Goal: Task Accomplishment & Management: Manage account settings

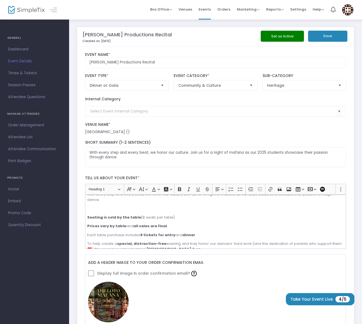
scroll to position [28, 0]
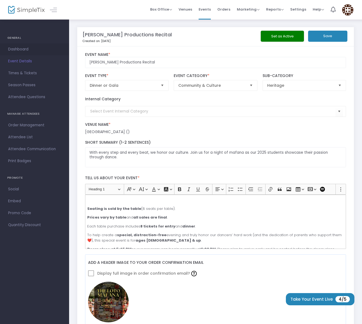
click at [14, 52] on span "Dashboard" at bounding box center [34, 49] width 53 height 7
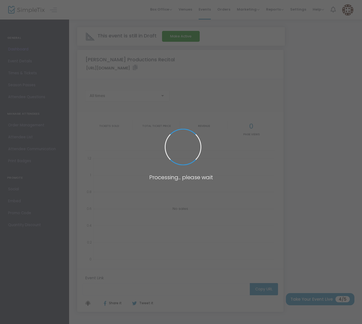
type input "https://www.simpletix.com/e/teki-faiva-productions-recital-tickets-232302"
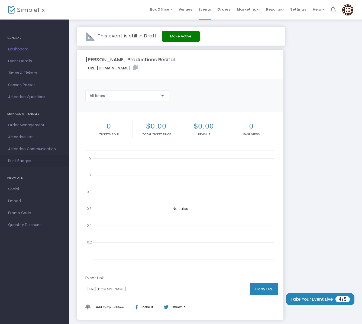
click at [18, 163] on span "Print Badges" at bounding box center [34, 161] width 53 height 7
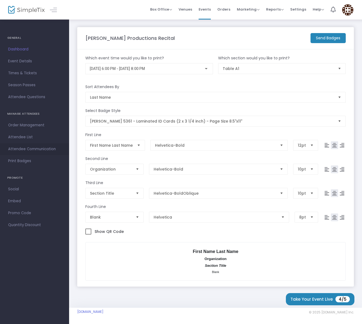
click at [20, 149] on span "Attendee Communication" at bounding box center [34, 149] width 53 height 7
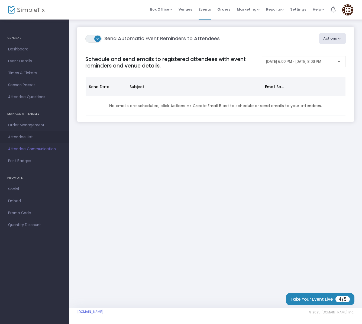
click at [26, 136] on span "Attendee List" at bounding box center [34, 137] width 53 height 7
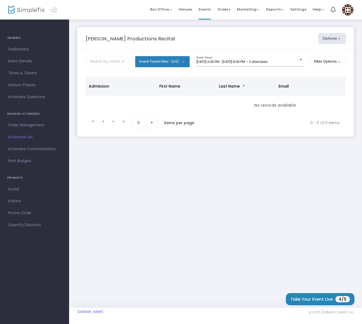
click at [179, 60] on button "Event Ticket Filter (24)" at bounding box center [162, 61] width 54 height 11
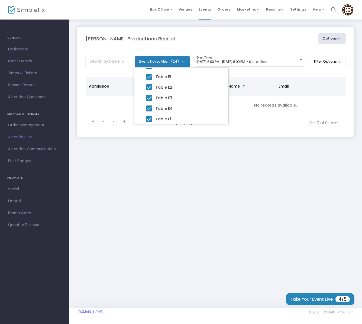
scroll to position [222, 0]
click at [159, 156] on div "Teki Faiva Productions Recital Options Export List Export to Mailchimp Scan Rep…" at bounding box center [215, 87] width 293 height 137
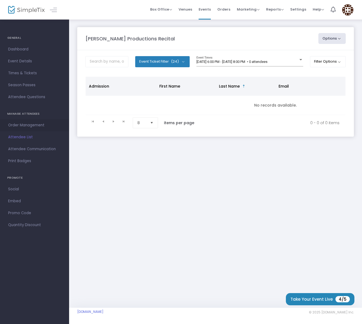
click at [17, 124] on span "Order Management" at bounding box center [34, 125] width 53 height 7
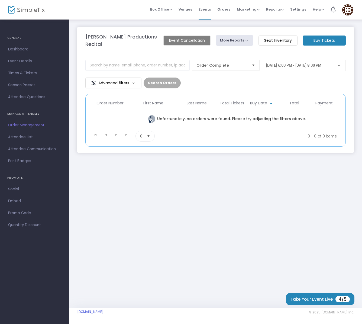
click at [272, 39] on m-button "Seat Inventory" at bounding box center [278, 41] width 39 height 10
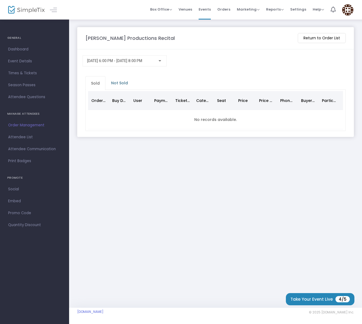
click at [115, 83] on span "Not Sold" at bounding box center [119, 83] width 23 height 9
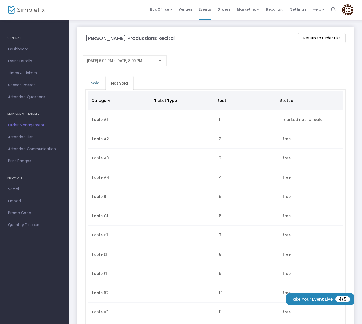
click at [93, 81] on span "Sold" at bounding box center [95, 83] width 15 height 9
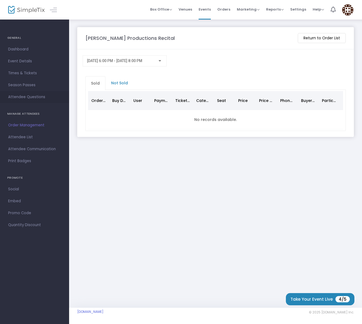
click at [25, 97] on span "Attendee Questions" at bounding box center [34, 97] width 53 height 7
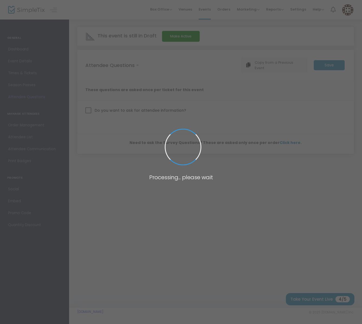
checkbox input "true"
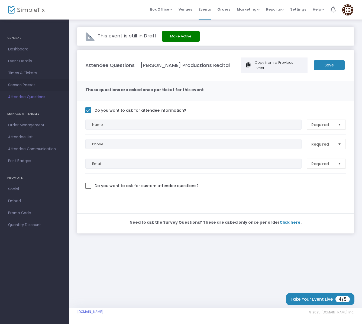
click at [27, 85] on span "Season Passes" at bounding box center [34, 85] width 53 height 7
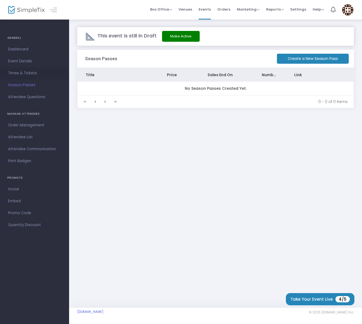
click at [24, 73] on span "Times & Tickets" at bounding box center [34, 73] width 53 height 7
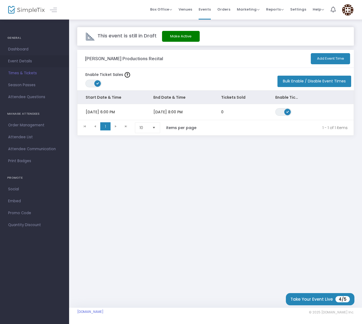
click at [24, 59] on span "Event Details" at bounding box center [34, 61] width 53 height 7
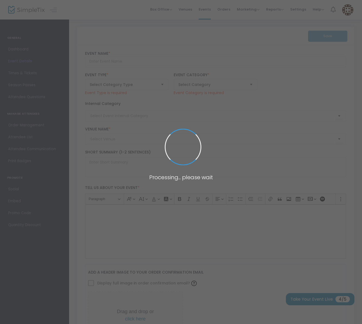
type input "Teki Faiva Productions Recital"
type textarea "With every step and every beat, we honor our culture. Join us for a night of ma…"
type input "[PERSON_NAME][EMAIL_ADDRESS][DOMAIN_NAME]"
type input "Buy Tickets"
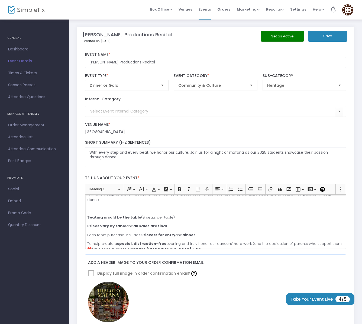
scroll to position [28, 0]
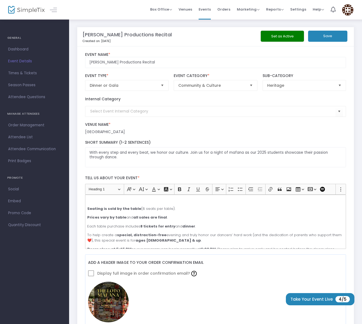
click at [21, 50] on span "Dashboard" at bounding box center [34, 49] width 53 height 7
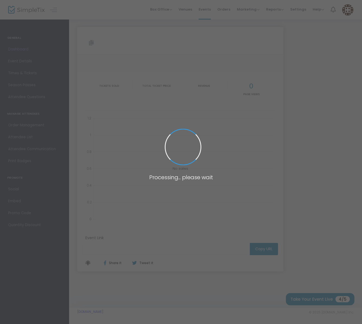
type input "https://www.simpletix.com/e/teki-faiva-productions-recital-tickets-232302"
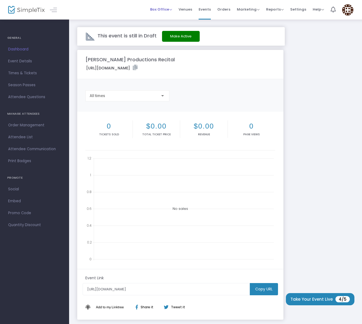
click at [162, 10] on span "Box Office" at bounding box center [161, 9] width 22 height 5
click at [166, 18] on li "Sell Tickets" at bounding box center [169, 18] width 39 height 11
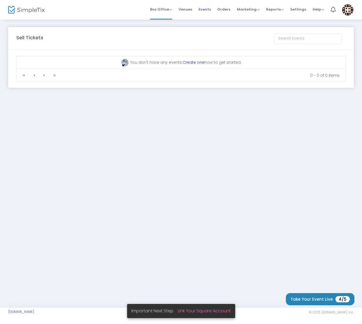
click at [202, 11] on span "Events" at bounding box center [205, 9] width 12 height 14
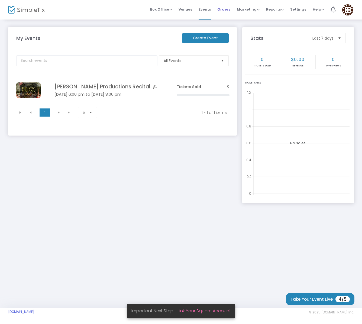
click at [222, 8] on span "Orders" at bounding box center [223, 9] width 13 height 14
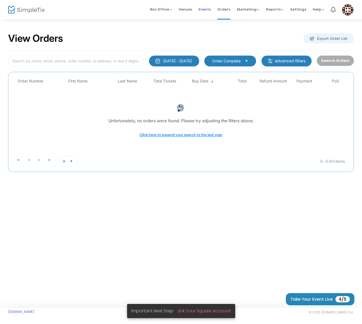
click at [207, 12] on span "Events" at bounding box center [205, 9] width 12 height 14
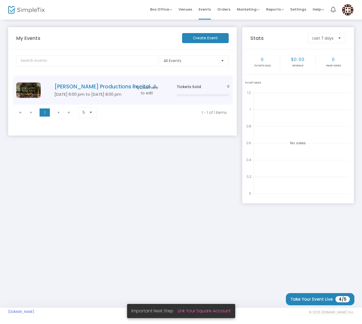
click at [135, 91] on span "Click here to edit" at bounding box center [147, 90] width 26 height 11
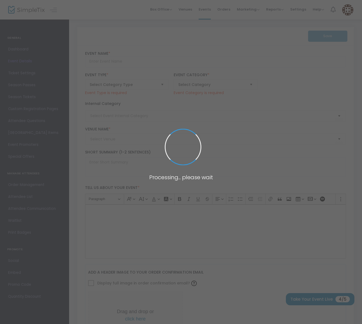
type input "Teki Faiva Productions Recital"
type textarea "With every step and every beat, we honor our culture. Join us for a night of ma…"
type input "[PERSON_NAME][EMAIL_ADDRESS][DOMAIN_NAME]"
type input "Buy Tickets"
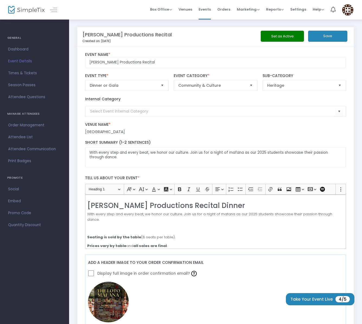
click at [207, 9] on span "Events" at bounding box center [205, 9] width 12 height 14
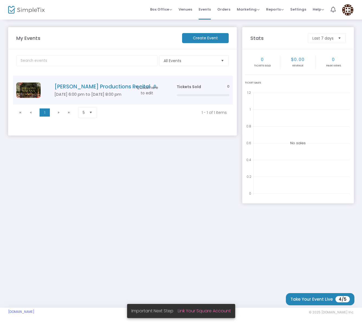
click at [26, 88] on img "Data table" at bounding box center [28, 89] width 24 height 15
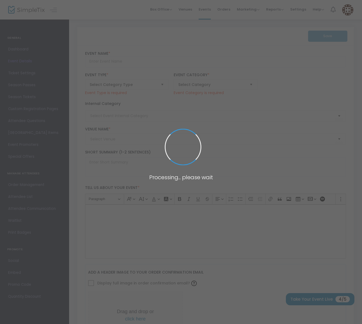
type input "Teki Faiva Productions Recital"
type textarea "With every step and every beat, we honor our culture. Join us for a night of ma…"
type input "[PERSON_NAME][EMAIL_ADDRESS][DOMAIN_NAME]"
type input "Buy Tickets"
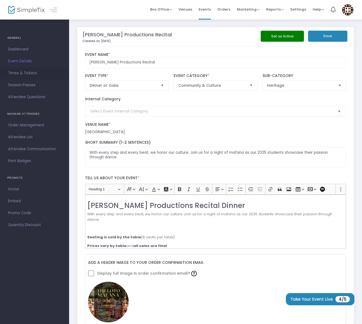
click at [24, 75] on span "Times & Tickets" at bounding box center [34, 73] width 53 height 7
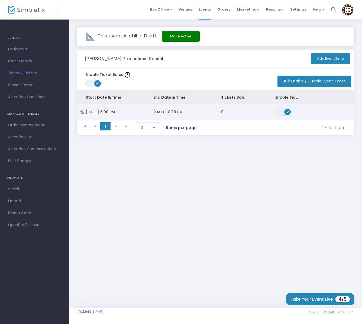
click at [172, 111] on span "9/20/2025 8:00 PM" at bounding box center [167, 111] width 29 height 5
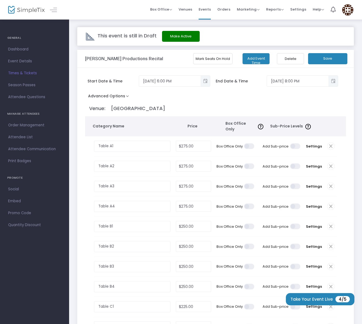
click at [203, 61] on button "Mark Seats On Hold" at bounding box center [212, 58] width 39 height 11
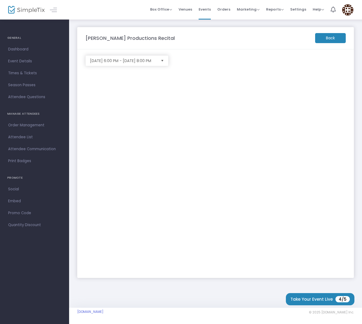
click at [162, 61] on span "Select" at bounding box center [162, 60] width 9 height 9
click at [185, 9] on span "Venues" at bounding box center [186, 9] width 14 height 14
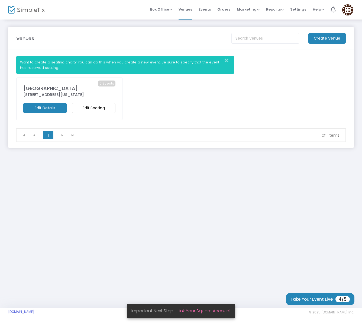
click at [86, 110] on m-button "Edit Seating" at bounding box center [93, 108] width 43 height 10
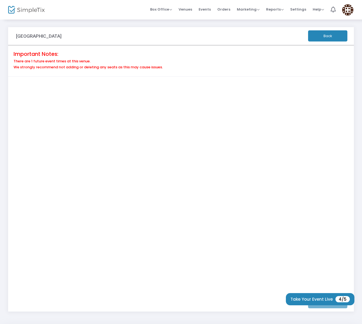
click at [324, 307] on div "Save" at bounding box center [181, 303] width 330 height 18
click at [312, 307] on div "Save" at bounding box center [181, 303] width 330 height 18
click at [337, 308] on div "Save" at bounding box center [181, 303] width 330 height 18
click at [325, 301] on button "Take Your Event Live 4/5" at bounding box center [320, 299] width 69 height 12
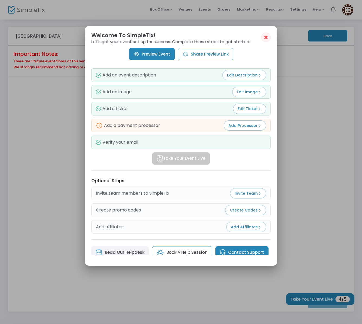
scroll to position [7, 0]
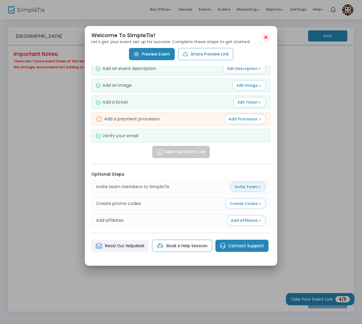
click at [252, 185] on span "Invite Team" at bounding box center [248, 186] width 27 height 5
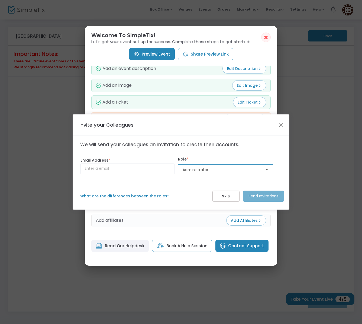
click at [232, 168] on span "Administrator" at bounding box center [222, 169] width 78 height 5
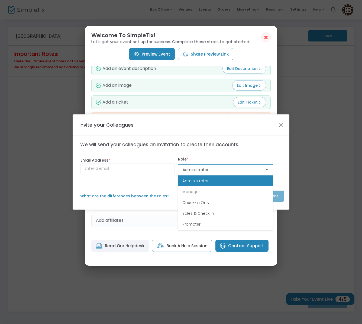
click at [232, 168] on span "Administrator" at bounding box center [222, 169] width 78 height 5
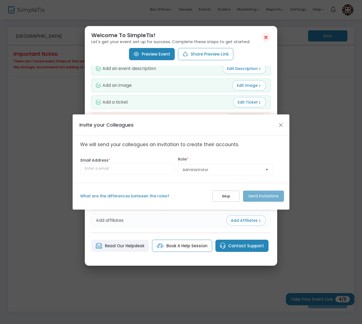
click at [148, 195] on label "What are the differences between the roles?" at bounding box center [145, 196] width 130 height 6
click at [99, 196] on label "What are the differences between the roles?" at bounding box center [145, 196] width 130 height 6
click at [146, 197] on label "What are the differences between the roles?" at bounding box center [145, 196] width 130 height 6
click at [138, 196] on label "What are the differences between the roles?" at bounding box center [145, 196] width 130 height 6
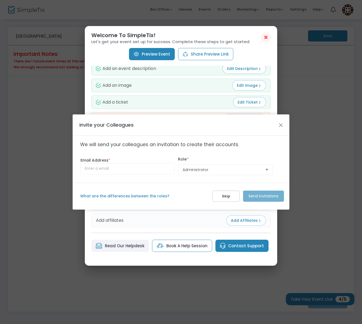
click at [158, 200] on div "What are the differences between the roles? Skip Send Invitations" at bounding box center [181, 196] width 217 height 27
click at [282, 125] on button "Close" at bounding box center [281, 124] width 7 height 7
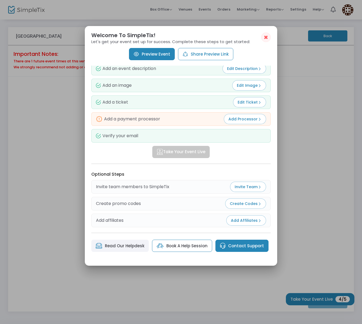
click at [264, 39] on button "✖" at bounding box center [265, 37] width 9 height 9
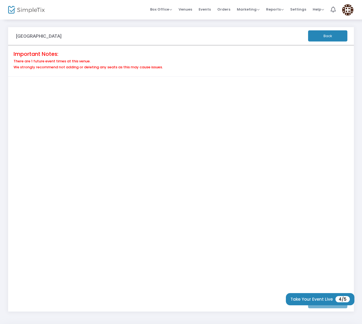
click at [322, 307] on div "Save" at bounding box center [181, 303] width 330 height 18
click at [322, 306] on div "Save" at bounding box center [181, 303] width 330 height 18
click at [211, 9] on span "Events" at bounding box center [205, 9] width 12 height 14
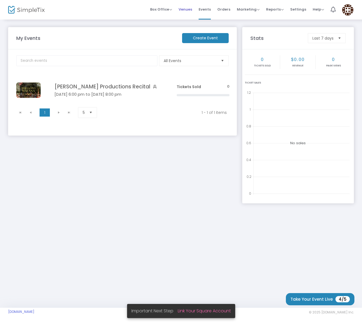
click at [190, 10] on span "Venues" at bounding box center [186, 9] width 14 height 14
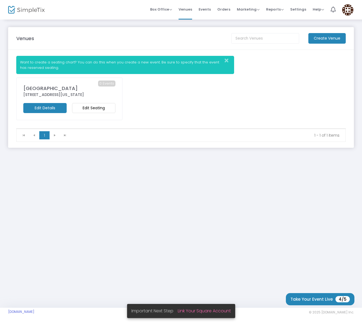
click at [95, 109] on m-button "Edit Seating" at bounding box center [93, 108] width 43 height 10
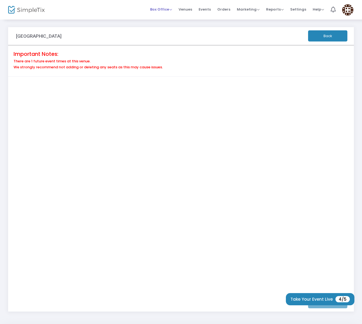
click at [165, 12] on span "Box Office Sell Tickets Bookings Sell Season Pass" at bounding box center [161, 9] width 22 height 14
click at [182, 9] on span "Venues" at bounding box center [186, 9] width 14 height 14
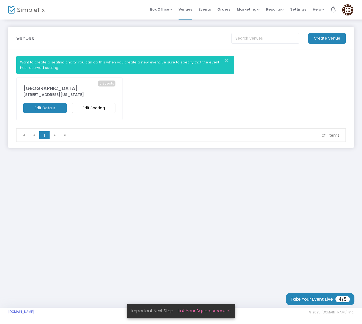
click at [41, 105] on m-button "Edit Details" at bounding box center [44, 108] width 43 height 10
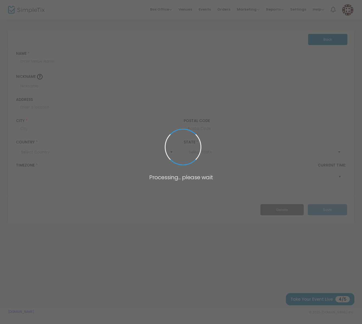
type input "Pakistan"
type input "South Salt Lake Community Center"
type input "2531 South 400 East"
type input "South Salt Lake"
type input "84115"
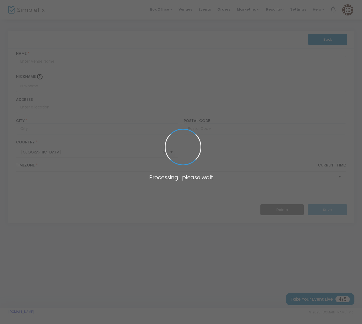
type input "United States"
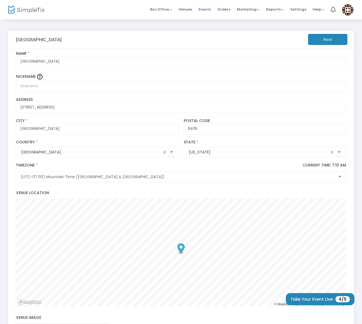
click at [207, 10] on span "Events" at bounding box center [205, 9] width 12 height 14
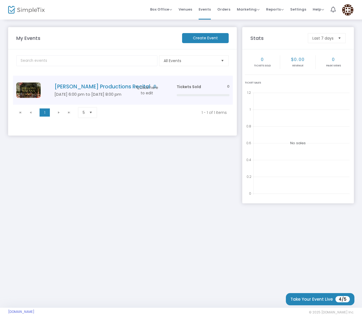
click at [148, 89] on span "Click here to edit" at bounding box center [147, 90] width 26 height 11
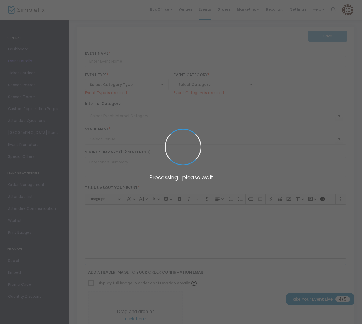
type input "Teki Faiva Productions Recital"
type textarea "With every step and every beat, we honor our culture. Join us for a night of ma…"
type input "[PERSON_NAME][EMAIL_ADDRESS][DOMAIN_NAME]"
type input "Buy Tickets"
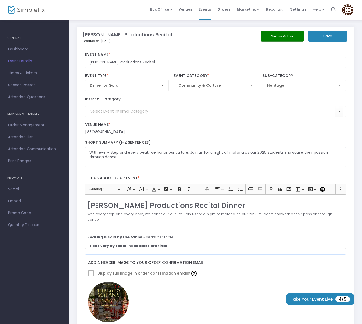
scroll to position [28, 0]
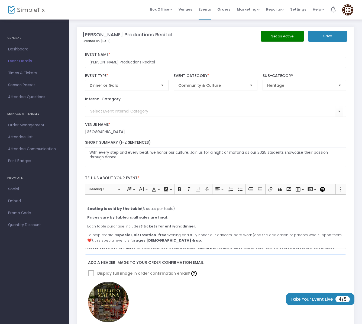
click at [91, 274] on span at bounding box center [91, 273] width 6 height 6
click at [89, 273] on span at bounding box center [91, 273] width 6 height 6
click at [90, 273] on span at bounding box center [91, 273] width 6 height 6
drag, startPoint x: 90, startPoint y: 273, endPoint x: 113, endPoint y: 271, distance: 23.1
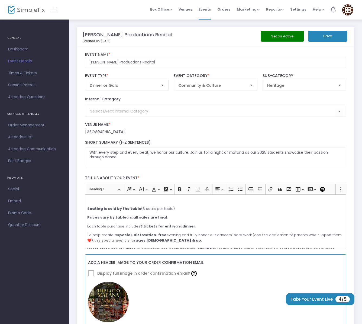
click at [90, 273] on span at bounding box center [91, 273] width 6 height 6
click at [190, 274] on div at bounding box center [194, 273] width 8 height 10
click at [156, 275] on span "Display full image in order confirmation email? If this box is unchecked, the i…" at bounding box center [147, 273] width 102 height 10
drag, startPoint x: 354, startPoint y: 244, endPoint x: 348, endPoint y: 246, distance: 6.2
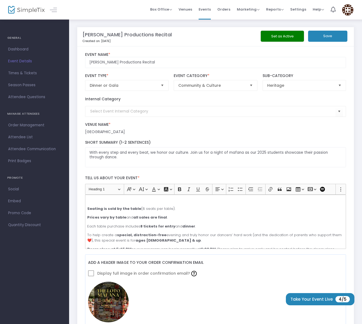
scroll to position [0, 0]
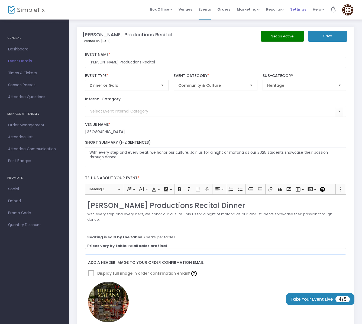
click at [295, 7] on span "Settings" at bounding box center [298, 9] width 16 height 14
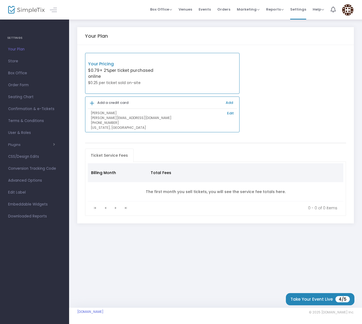
click at [228, 112] on link "Edit" at bounding box center [230, 113] width 7 height 5
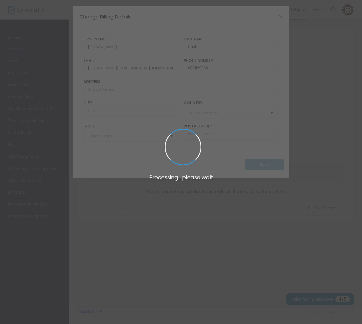
type input "(801) 919-9368"
type input "United States"
type input "Utah"
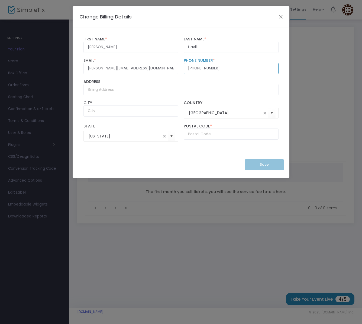
type input "(801) 919-9367"
click at [209, 169] on div "Save" at bounding box center [181, 164] width 217 height 27
click at [262, 168] on div "Save" at bounding box center [181, 164] width 217 height 27
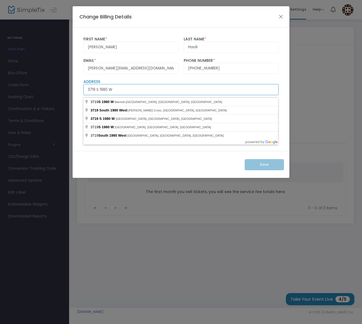
type input "3719 S 1980 W"
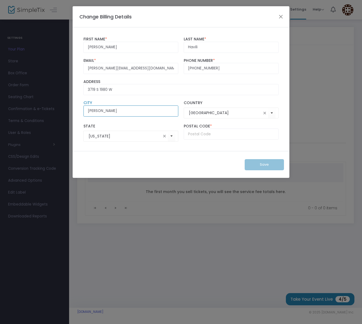
type input "Roy"
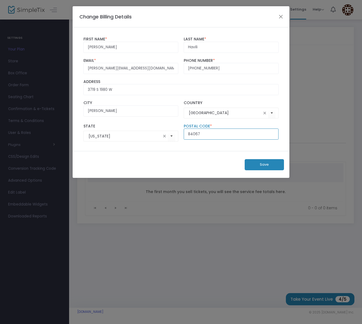
type input "84067"
click at [277, 165] on button "Save" at bounding box center [264, 164] width 39 height 11
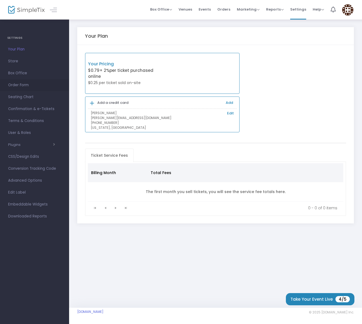
click at [21, 85] on span "Order Form" at bounding box center [34, 85] width 53 height 7
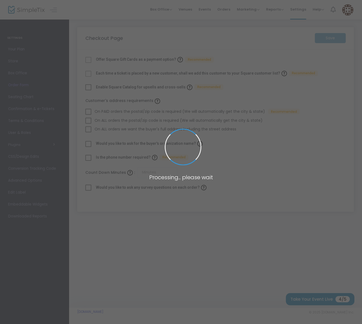
checkbox input "true"
type input "45"
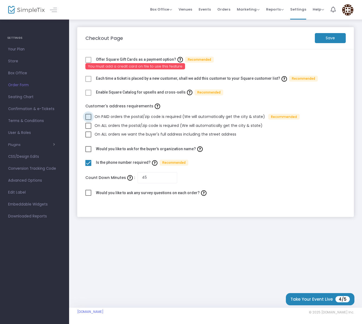
click at [89, 115] on span at bounding box center [88, 117] width 6 height 6
click at [88, 120] on input "On PAID orders the postal/zip code is required (We will automatically get the c…" at bounding box center [88, 120] width 0 height 0
checkbox input "true"
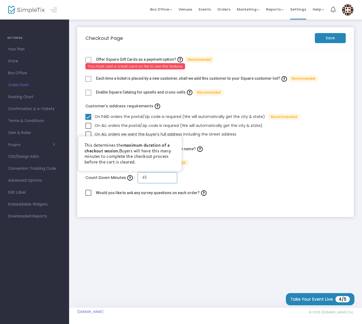
drag, startPoint x: 165, startPoint y: 179, endPoint x: 118, endPoint y: 174, distance: 47.7
click at [118, 174] on div "Count Down Minutes This determines the maximum duration of a checkout session. …" at bounding box center [216, 177] width 266 height 11
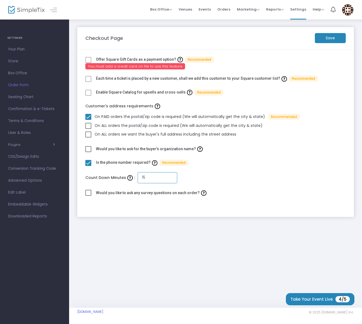
type input "15"
click at [250, 187] on m-panel-content "Offer Square Gift Cards as a payment option? Recommended You must add a credit …" at bounding box center [215, 133] width 277 height 168
click at [327, 35] on m-button "Save" at bounding box center [330, 38] width 31 height 10
click at [23, 97] on span "Seating Chart" at bounding box center [34, 97] width 53 height 7
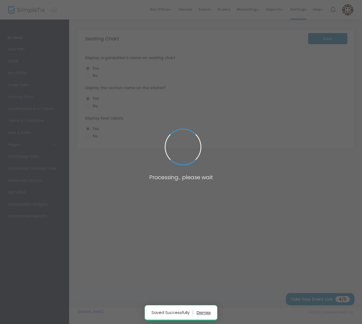
radio input "false"
radio input "true"
radio input "false"
radio input "true"
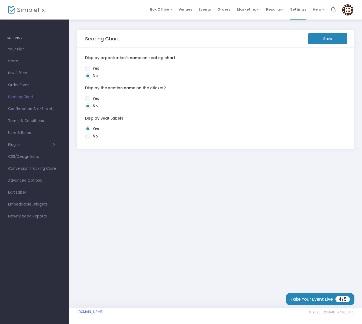
click at [88, 67] on span at bounding box center [87, 68] width 5 height 5
click at [88, 71] on input "Yes" at bounding box center [88, 71] width 0 height 0
radio input "true"
click at [89, 97] on span at bounding box center [87, 98] width 5 height 5
click at [88, 101] on input "Yes" at bounding box center [88, 101] width 0 height 0
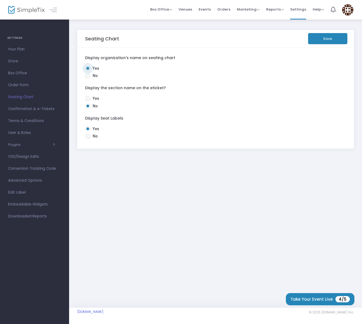
radio input "true"
click at [316, 38] on button "Save" at bounding box center [327, 38] width 39 height 11
click at [43, 111] on span "Confirmation & e-Tickets" at bounding box center [34, 108] width 53 height 7
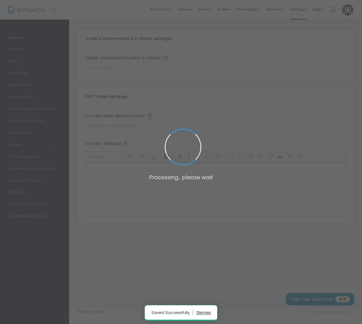
type input "[PERSON_NAME][EMAIL_ADDRESS][DOMAIN_NAME]"
type input "Print and bring this ticket with you"
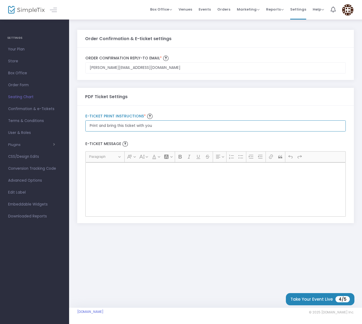
click at [123, 73] on input "Print and bring this ticket with you" at bounding box center [215, 67] width 261 height 11
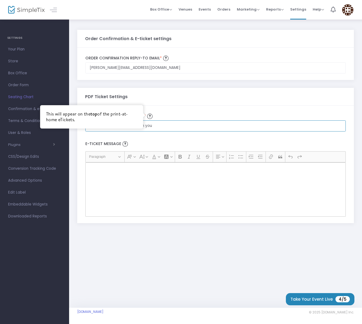
click at [155, 73] on input "Print and bring this ticket with you" at bounding box center [215, 67] width 261 height 11
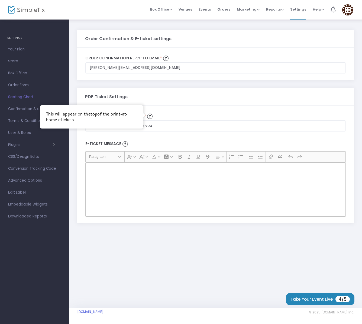
click at [150, 116] on img at bounding box center [149, 116] width 5 height 5
click at [150, 73] on input "[PERSON_NAME][EMAIL_ADDRESS][DOMAIN_NAME]" at bounding box center [215, 67] width 261 height 11
click at [192, 105] on div "PDF Ticket Settings" at bounding box center [215, 97] width 261 height 18
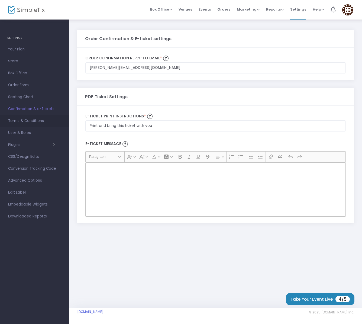
click at [33, 121] on span "Terms & Conditions" at bounding box center [34, 120] width 53 height 7
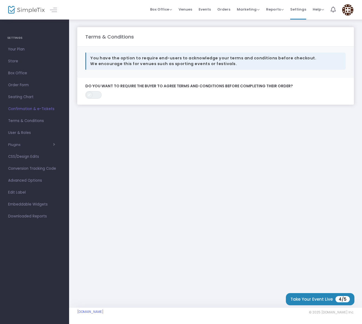
click at [91, 93] on span at bounding box center [89, 95] width 7 height 7
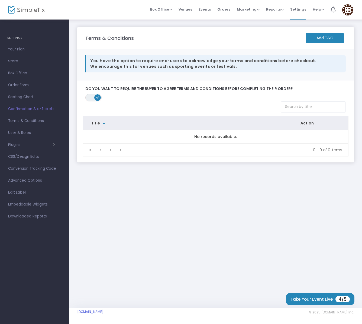
click at [318, 38] on m-button "Add T&C" at bounding box center [325, 38] width 38 height 10
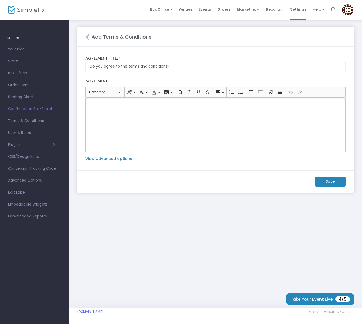
click at [108, 110] on div "Rich Text Editor, main" at bounding box center [215, 125] width 261 height 54
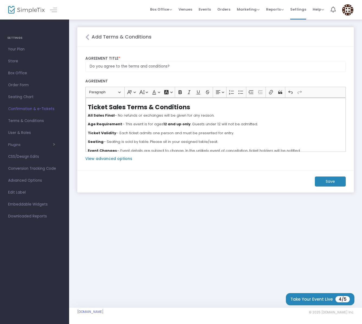
scroll to position [21, 0]
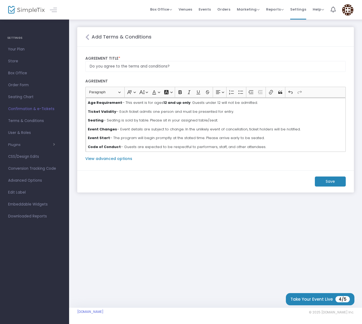
click at [326, 182] on m-button "Save" at bounding box center [330, 181] width 31 height 10
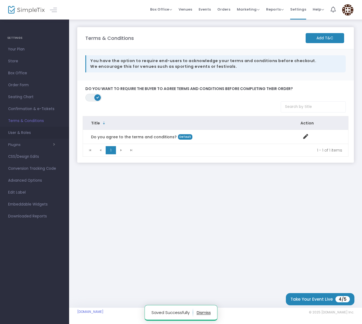
click at [21, 131] on span "User & Roles" at bounding box center [34, 132] width 53 height 7
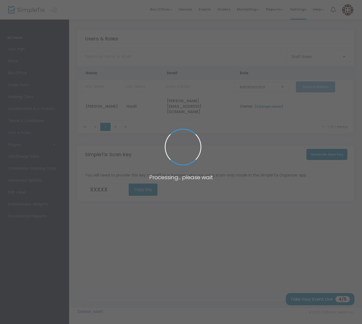
type input "7Q0QY"
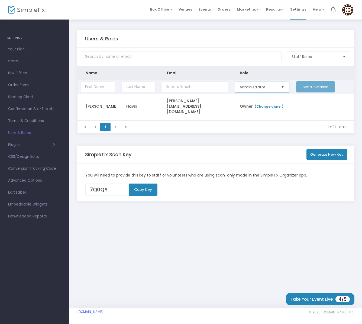
click at [252, 88] on span "Administrator" at bounding box center [258, 86] width 36 height 5
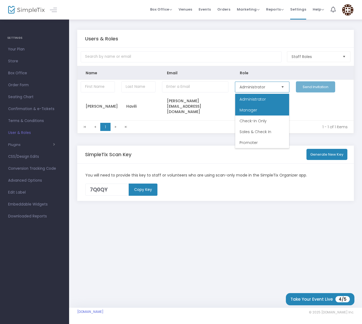
click at [252, 110] on span "Manager" at bounding box center [249, 109] width 18 height 5
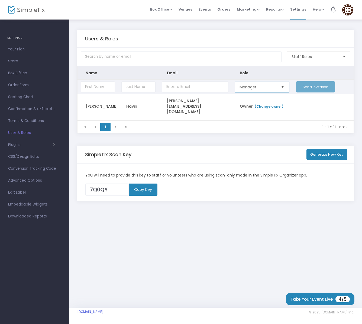
click at [253, 87] on span "Manager" at bounding box center [258, 86] width 36 height 5
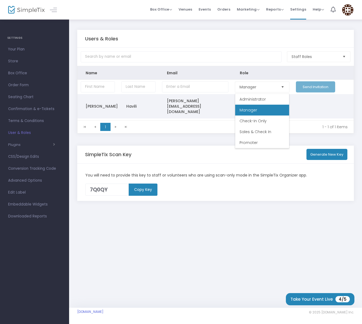
click at [302, 106] on td "Data table" at bounding box center [323, 106] width 61 height 24
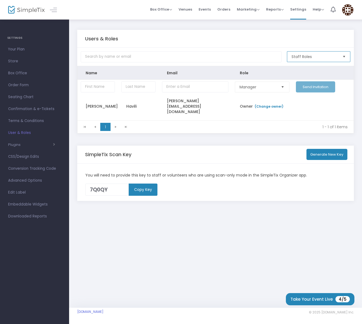
click at [319, 59] on span "Staff Roles" at bounding box center [315, 56] width 47 height 5
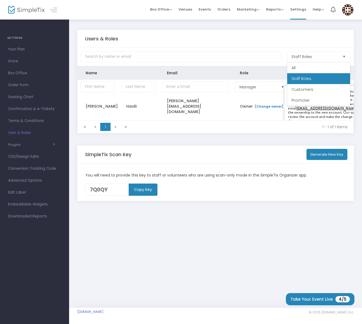
click at [255, 117] on div "Manager Send Invitation Megan Havili megan@makeitmegan.com Owner (Change owner)…" at bounding box center [216, 100] width 276 height 41
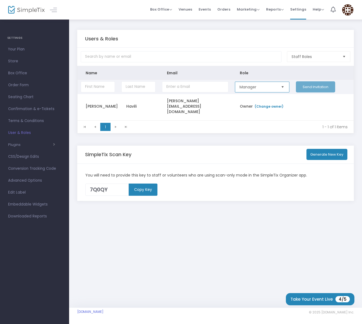
click at [255, 87] on span "Manager" at bounding box center [258, 86] width 36 height 5
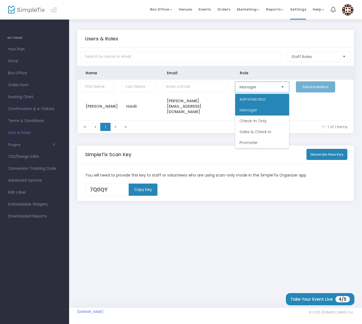
click at [248, 97] on span "Administrator" at bounding box center [253, 99] width 26 height 5
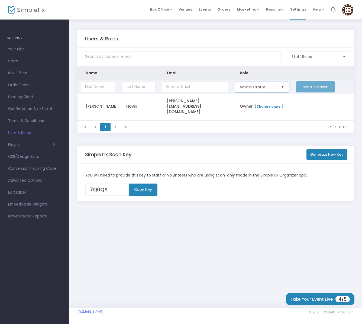
click at [249, 87] on span "Administrator" at bounding box center [258, 86] width 36 height 5
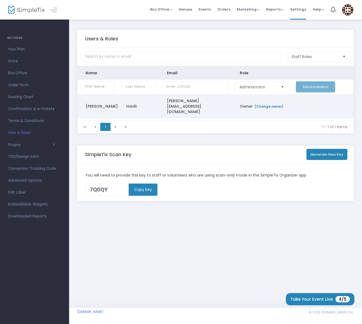
click at [317, 110] on td "Data table" at bounding box center [323, 106] width 61 height 24
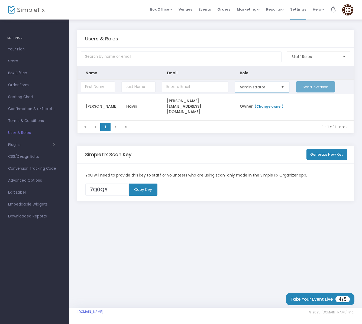
click at [263, 85] on span "Administrator" at bounding box center [257, 87] width 41 height 10
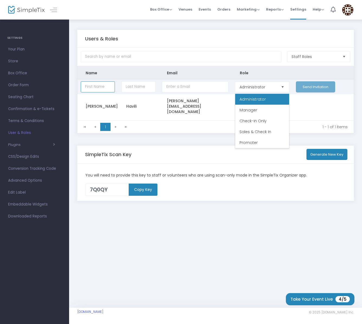
click at [91, 86] on input "Data table" at bounding box center [98, 86] width 34 height 11
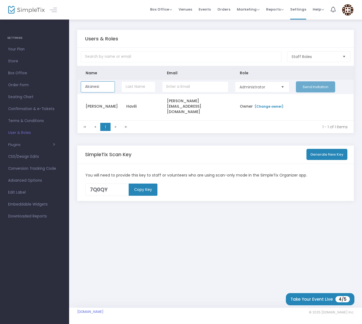
type input "Akanesi"
type input "Kuli"
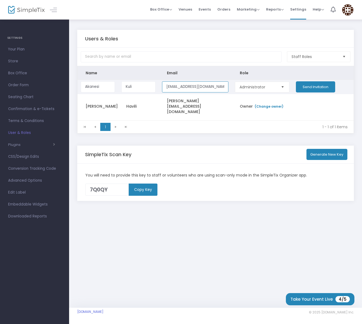
type input "akanesi.ahonima@gmail.com"
click at [318, 86] on button "Send Invitation" at bounding box center [315, 86] width 39 height 11
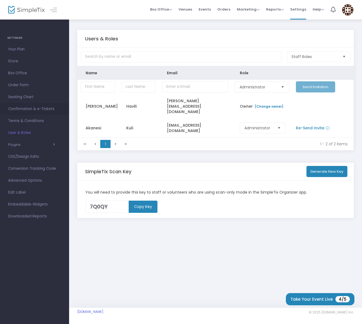
click at [27, 107] on span "Confirmation & e-Tickets" at bounding box center [34, 108] width 53 height 7
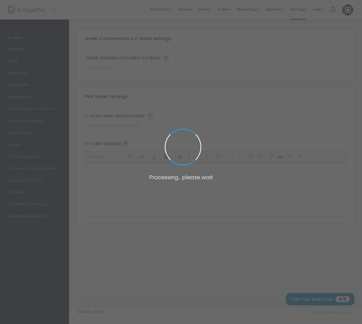
type input "[PERSON_NAME][EMAIL_ADDRESS][DOMAIN_NAME]"
type input "Print and bring this ticket with you"
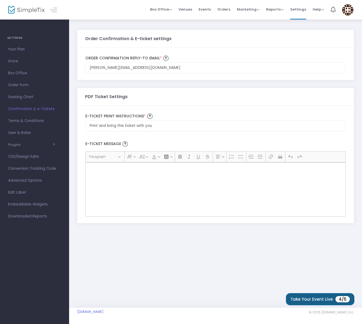
click at [306, 298] on button "Take Your Event Live 4/5" at bounding box center [320, 299] width 69 height 12
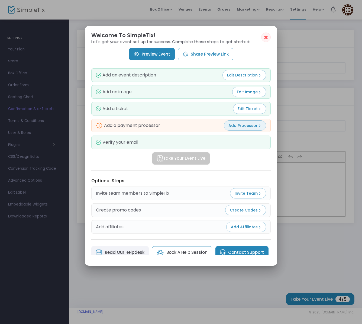
click at [246, 128] on button "Add Processor" at bounding box center [245, 125] width 42 height 10
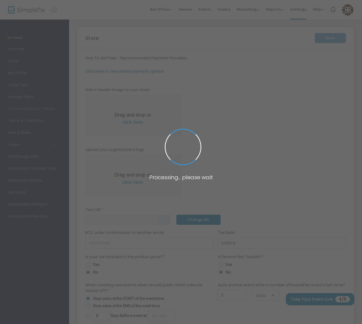
type input "https://tekifaiva"
radio input "false"
radio input "true"
type input "tekifaiva"
type input "8019199368"
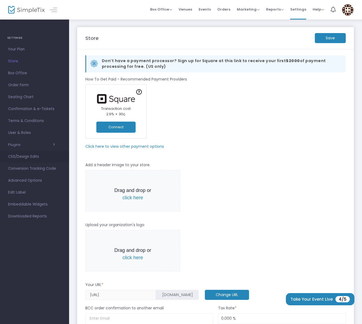
click at [13, 158] on span "CSS/Design Edits" at bounding box center [34, 156] width 53 height 7
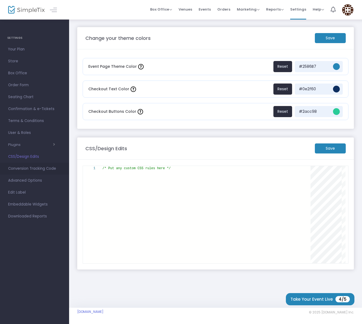
click at [36, 169] on span "Conversion Tracking Code" at bounding box center [34, 168] width 53 height 7
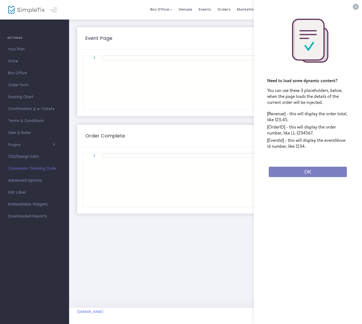
click at [354, 6] on button "×" at bounding box center [356, 7] width 6 height 6
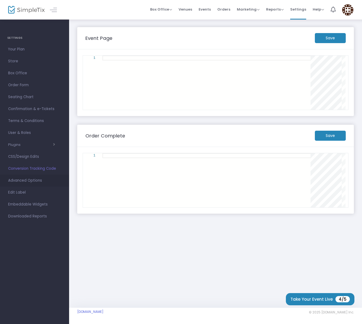
click at [20, 181] on span "Advanced Options" at bounding box center [34, 180] width 53 height 7
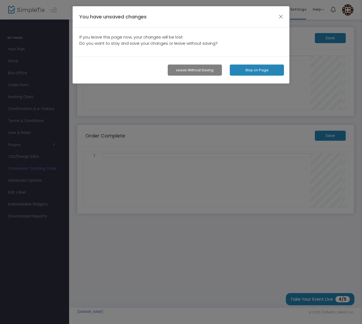
click at [252, 71] on button "Stay on Page" at bounding box center [257, 70] width 54 height 11
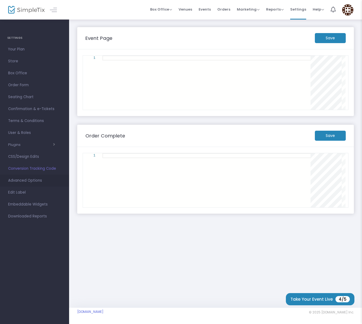
click at [35, 179] on span "Advanced Options" at bounding box center [34, 180] width 53 height 7
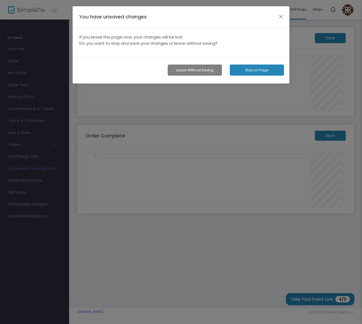
click at [179, 69] on button "Leave without Saving" at bounding box center [195, 70] width 54 height 11
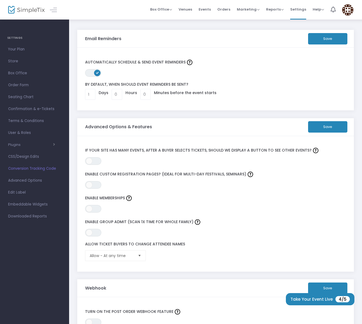
click at [141, 257] on span "Select" at bounding box center [139, 255] width 9 height 9
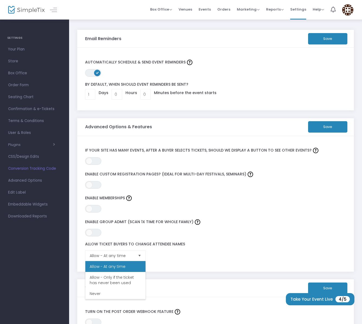
click at [184, 255] on div "Allow Ticket Buyers To Change Attendee Names Allow - At any time" at bounding box center [206, 251] width 248 height 19
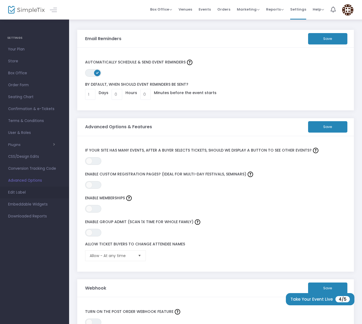
click at [12, 192] on span "Edit Label" at bounding box center [34, 192] width 53 height 7
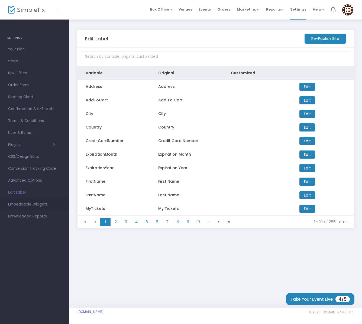
click at [39, 206] on span "Embeddable Widgets" at bounding box center [34, 204] width 53 height 7
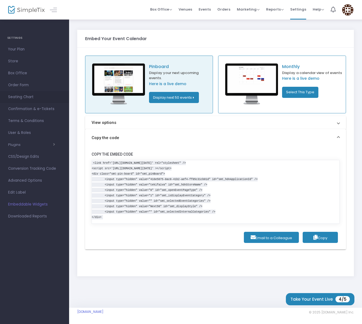
click at [29, 98] on span "Seating Chart" at bounding box center [34, 97] width 53 height 7
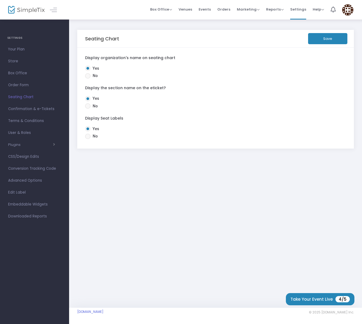
click at [21, 71] on span "Box Office" at bounding box center [34, 73] width 53 height 7
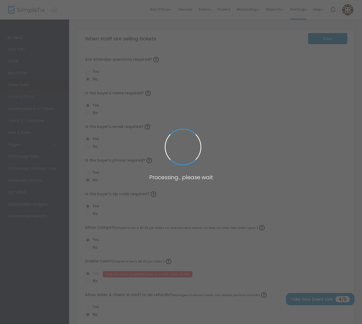
radio input "false"
radio input "true"
radio input "false"
radio input "true"
radio input "false"
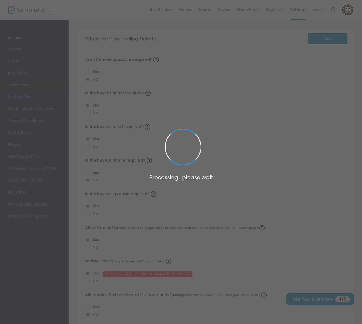
radio input "true"
radio input "false"
radio input "true"
radio input "false"
radio input "true"
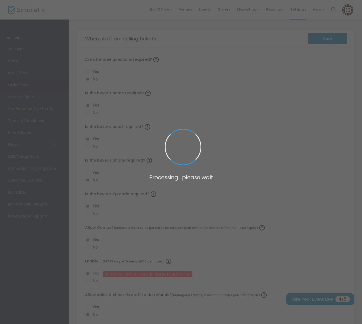
radio input "true"
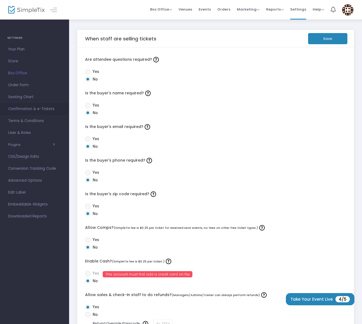
click at [37, 112] on span "Confirmation & e-Tickets" at bounding box center [34, 108] width 53 height 7
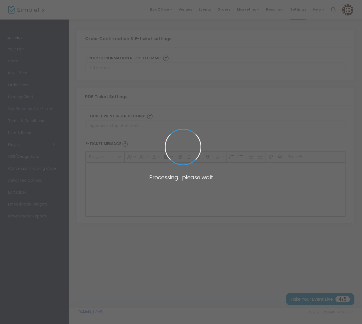
type input "[PERSON_NAME][EMAIL_ADDRESS][DOMAIN_NAME]"
type input "Print and bring this ticket with you"
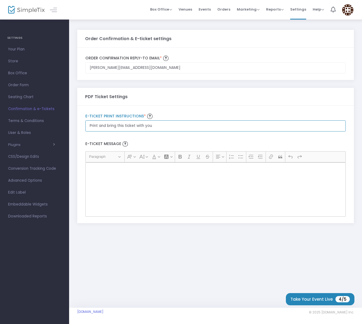
click at [160, 73] on input "Print and bring this ticket with you" at bounding box center [215, 67] width 261 height 11
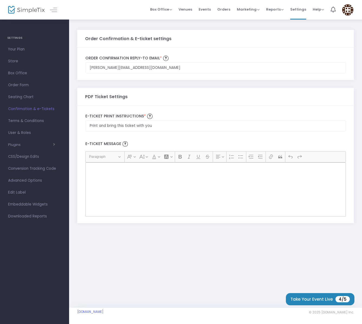
click at [118, 172] on div "Rich Text Editor, main" at bounding box center [215, 189] width 261 height 54
click at [118, 181] on div "Rich Text Editor, main" at bounding box center [215, 189] width 261 height 54
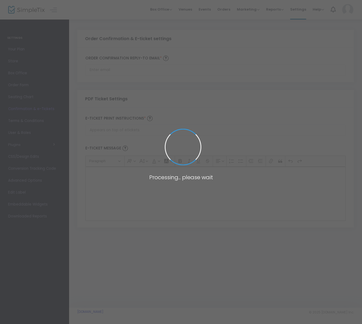
type input "[PERSON_NAME][EMAIL_ADDRESS][DOMAIN_NAME]"
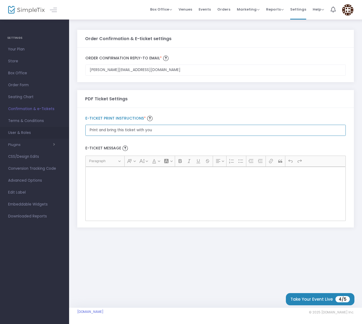
drag, startPoint x: 164, startPoint y: 133, endPoint x: 54, endPoint y: 128, distance: 110.2
type input "Present this e-ma"
drag, startPoint x: 72, startPoint y: 130, endPoint x: 43, endPoint y: 133, distance: 29.5
click at [41, 127] on div "GENERAL Dashboard Event Details Ticket Settings Season Passes Season Tickets Cu…" at bounding box center [181, 162] width 362 height 324
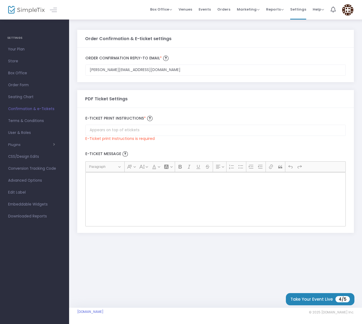
click at [203, 276] on div "Order Confirmation & E-ticket settings [EMAIL_ADDRESS][DOMAIN_NAME] Order Confi…" at bounding box center [215, 163] width 293 height 289
click at [190, 131] on input "Order Confirmation Reply-to email *" at bounding box center [215, 130] width 261 height 11
paste input "Just show your email or QR code on your phone when you arrive and we’ll scan yo…"
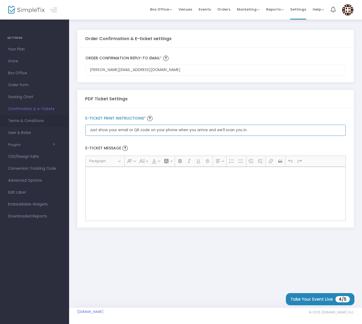
drag, startPoint x: 254, startPoint y: 132, endPoint x: 60, endPoint y: 127, distance: 193.6
click at [58, 127] on div "GENERAL Dashboard Event Details Ticket Settings Season Passes Season Tickets Cu…" at bounding box center [181, 162] width 362 height 324
paste input "Show the confirmation email or QR code on your phone at check-in and we’ll scan…"
click at [338, 131] on input "Show the confirmation email or QR code on your phone at check-in and we’ll scan…" at bounding box center [215, 130] width 261 height 11
click at [123, 132] on input "Show the confirmation email or QR code on your phone at check-in and we’ll scan…" at bounding box center [215, 130] width 261 height 11
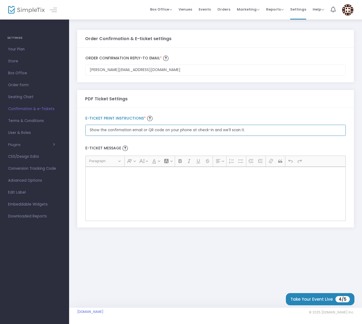
click at [268, 132] on input "Show the confirmation email or QR code on your phone at check-in and we’ll scan…" at bounding box center [215, 130] width 261 height 11
type input "Show the confirmation email or QR code on your phone at check-in and we’ll scan…"
click at [221, 203] on div "Rich Text Editor, main" at bounding box center [215, 194] width 261 height 54
click at [234, 132] on input "Show the confirmation email or QR code on your phone at check-in and we’ll scan…" at bounding box center [215, 130] width 261 height 11
click at [206, 194] on div "Rich Text Editor, main" at bounding box center [215, 194] width 261 height 54
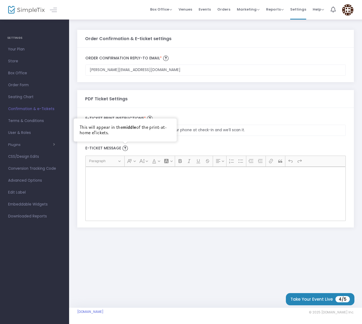
click at [123, 149] on img at bounding box center [125, 148] width 5 height 5
click at [127, 150] on img at bounding box center [125, 148] width 5 height 5
click at [166, 190] on div "Rich Text Editor, main" at bounding box center [215, 194] width 261 height 54
click at [22, 97] on span "Seating Chart" at bounding box center [34, 97] width 53 height 7
